Goal: Navigation & Orientation: Find specific page/section

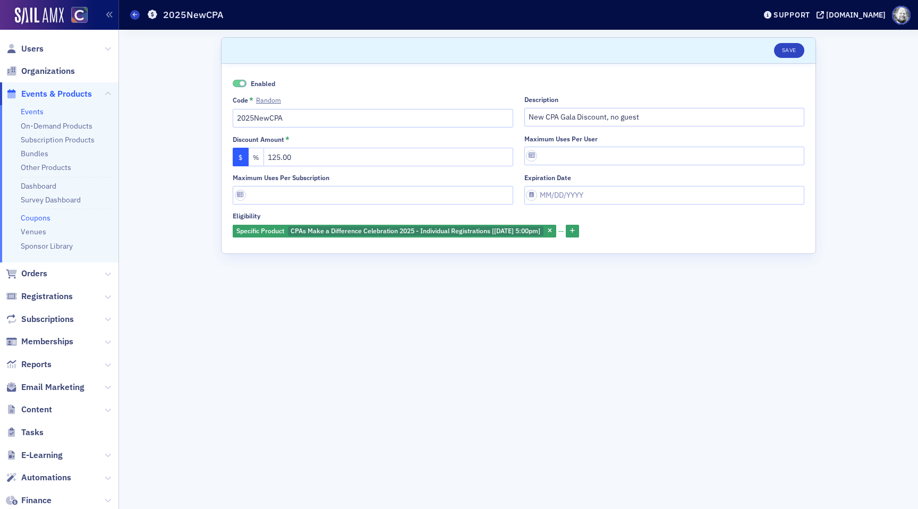
click at [39, 107] on link "Events" at bounding box center [32, 112] width 23 height 10
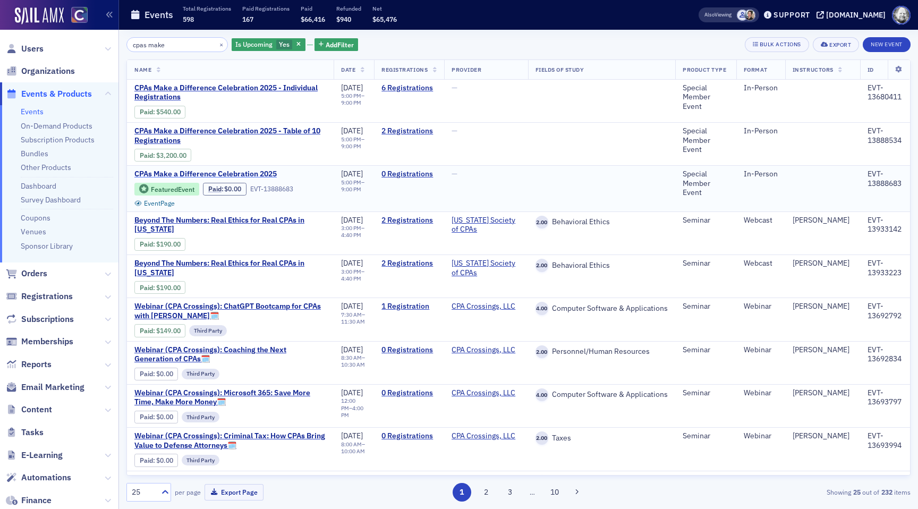
type input "cpas make"
click at [208, 173] on span "CPAs Make a Difference Celebration 2025" at bounding box center [223, 175] width 179 height 10
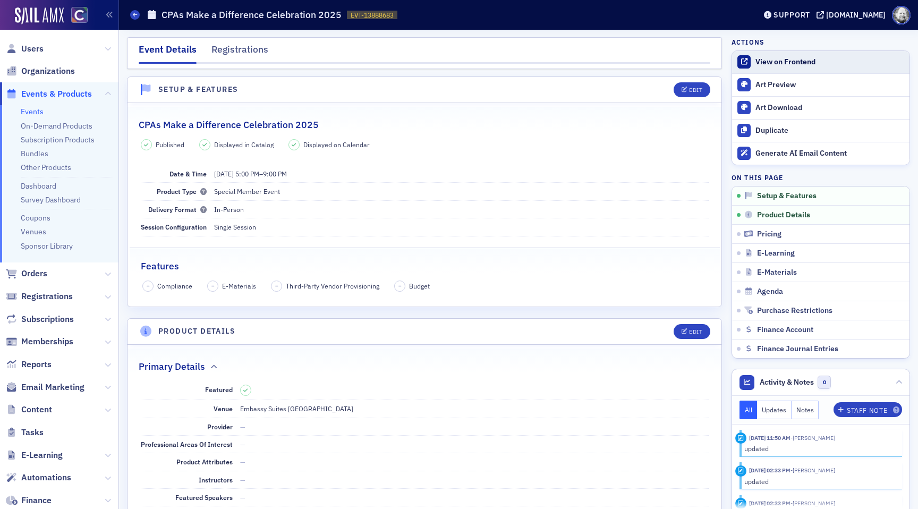
click at [801, 55] on link "View on Frontend" at bounding box center [821, 62] width 178 height 22
